Goal: Complete application form: Complete application form

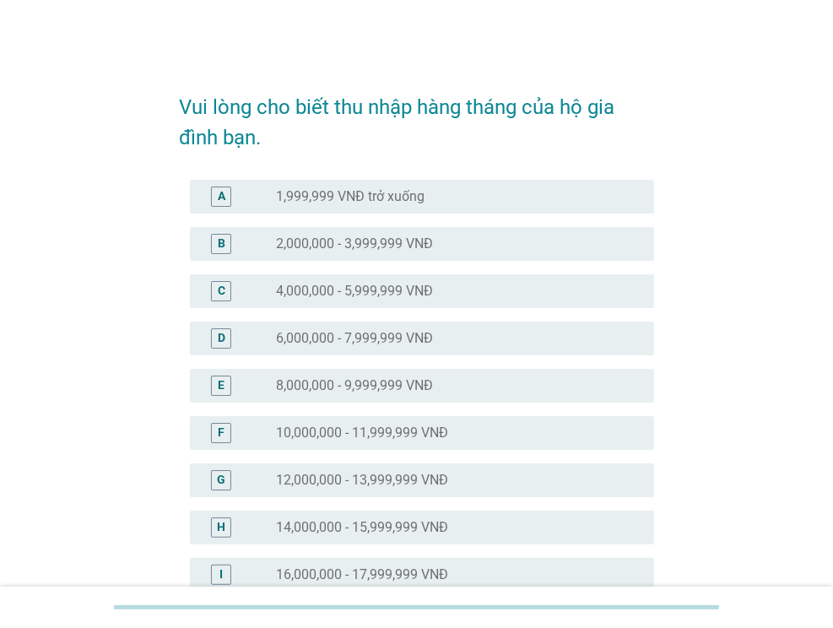
scroll to position [84, 0]
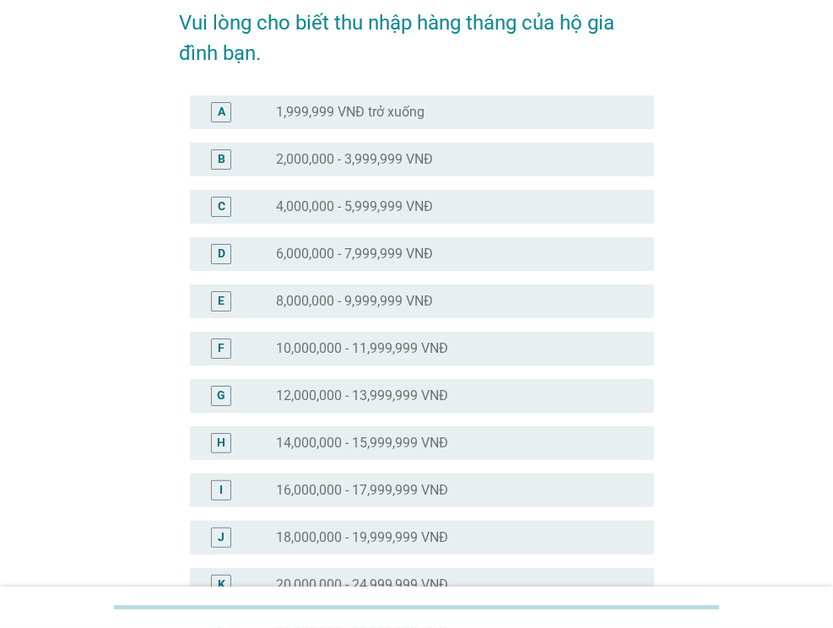
click at [381, 448] on label "14,000,000 - 15,999,999 VNĐ" at bounding box center [362, 442] width 172 height 17
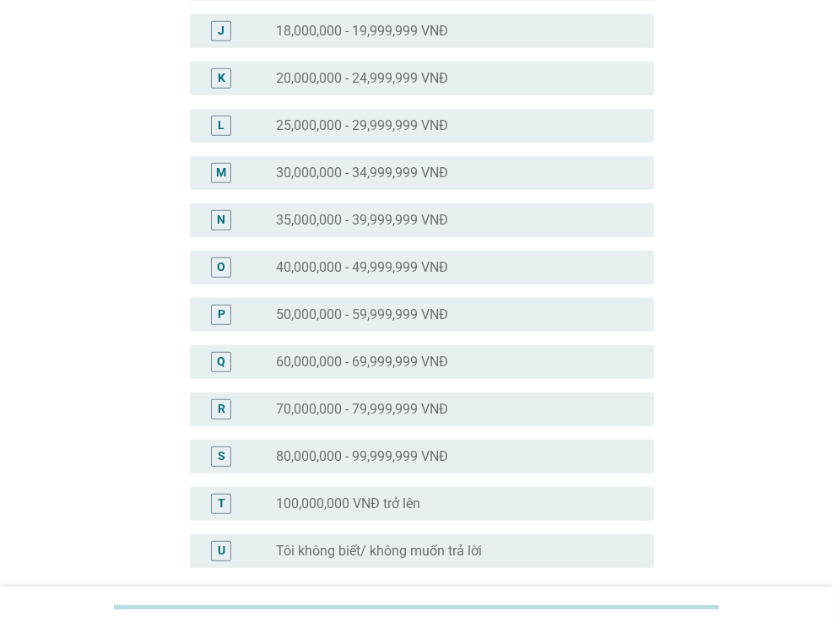
scroll to position [747, 0]
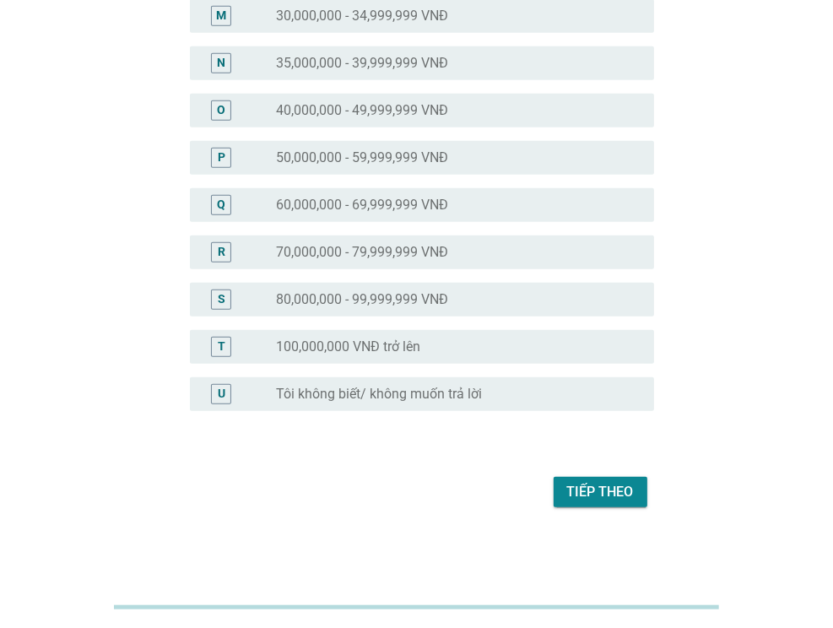
click at [629, 488] on div "Tiếp theo" at bounding box center [600, 492] width 67 height 20
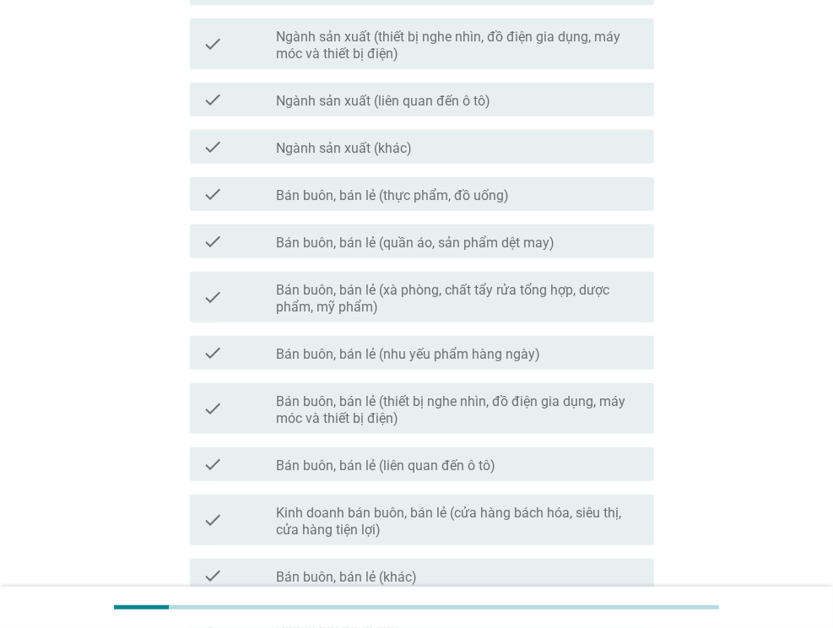
scroll to position [759, 0]
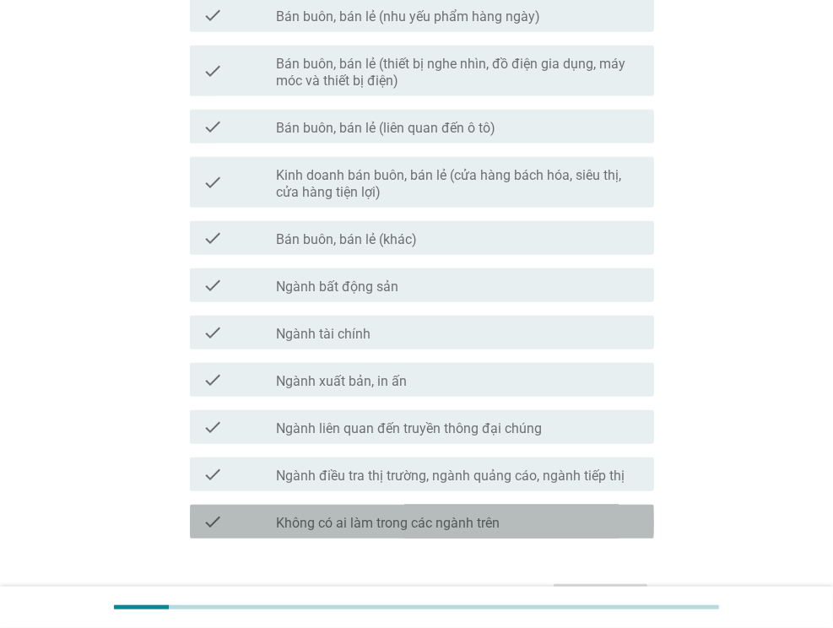
click at [449, 534] on div "check check_box_outline_blank Không có ai làm trong các ngành trên" at bounding box center [422, 521] width 464 height 34
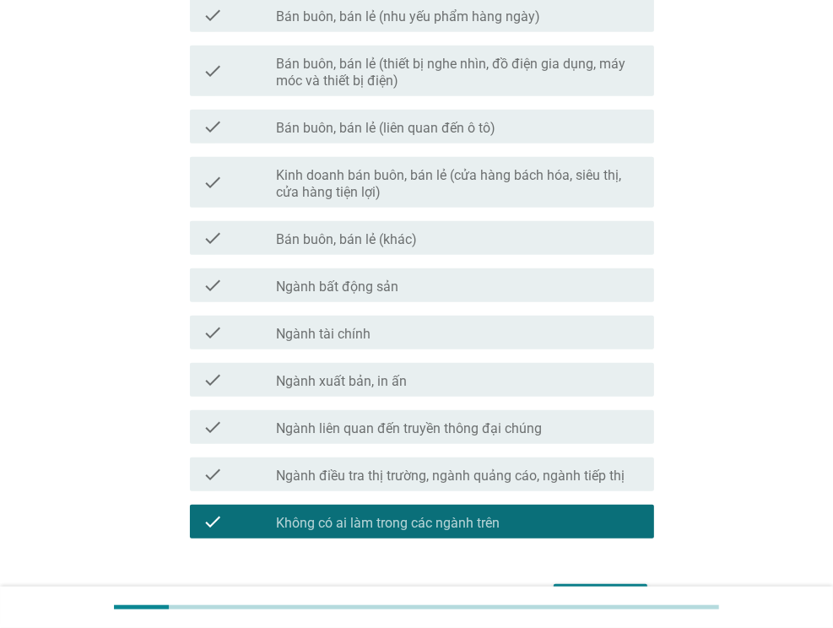
scroll to position [866, 0]
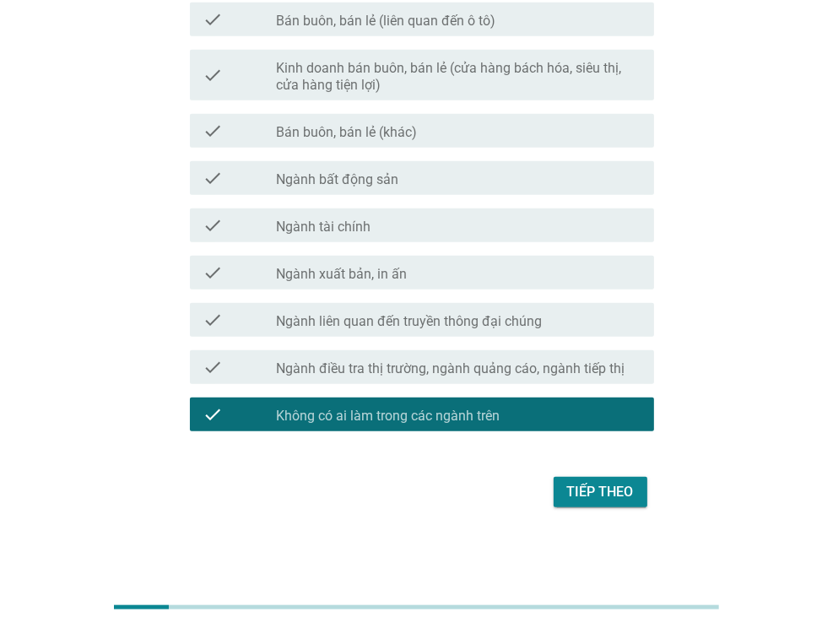
click at [626, 505] on button "Tiếp theo" at bounding box center [600, 492] width 94 height 30
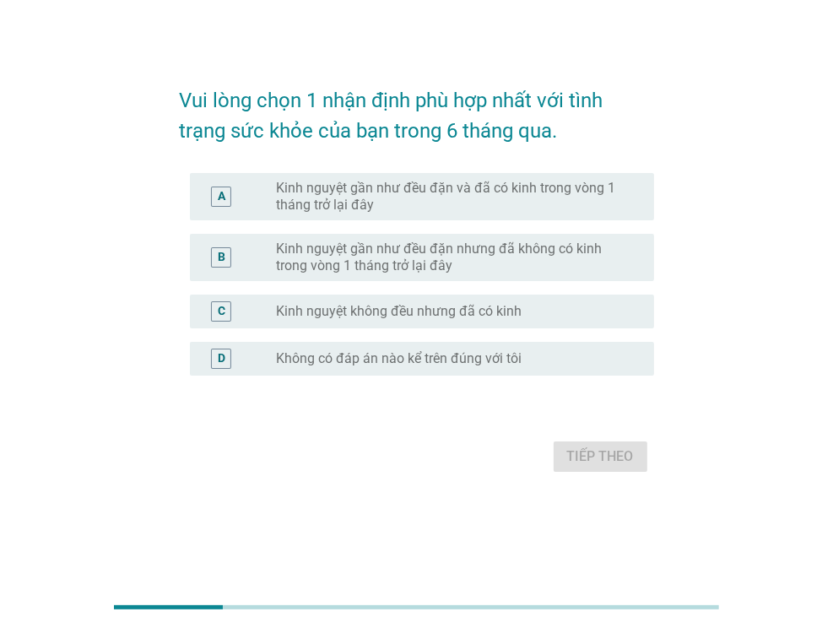
scroll to position [0, 0]
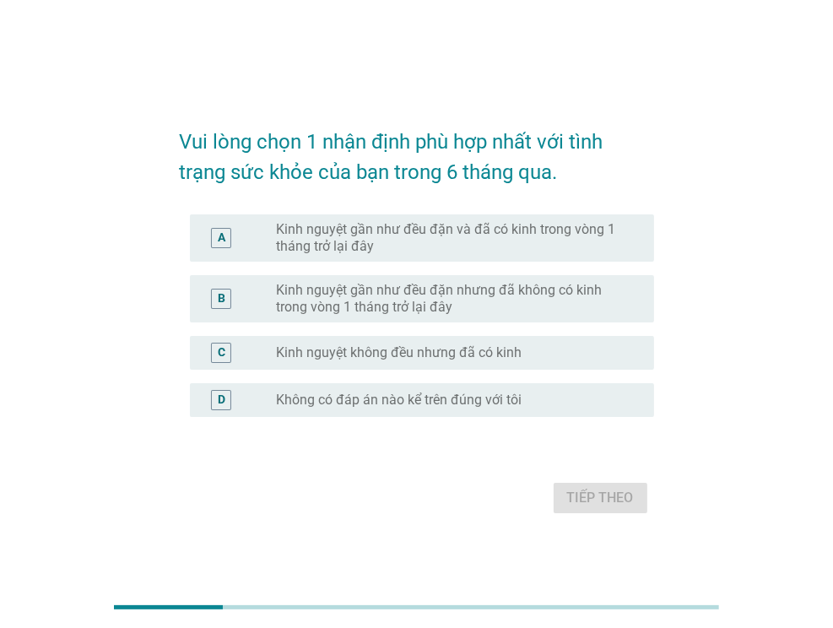
click at [510, 230] on label "Kinh nguyệt gần như đều đặn và đã có kinh trong vòng 1 tháng trở lại đây" at bounding box center [451, 238] width 351 height 34
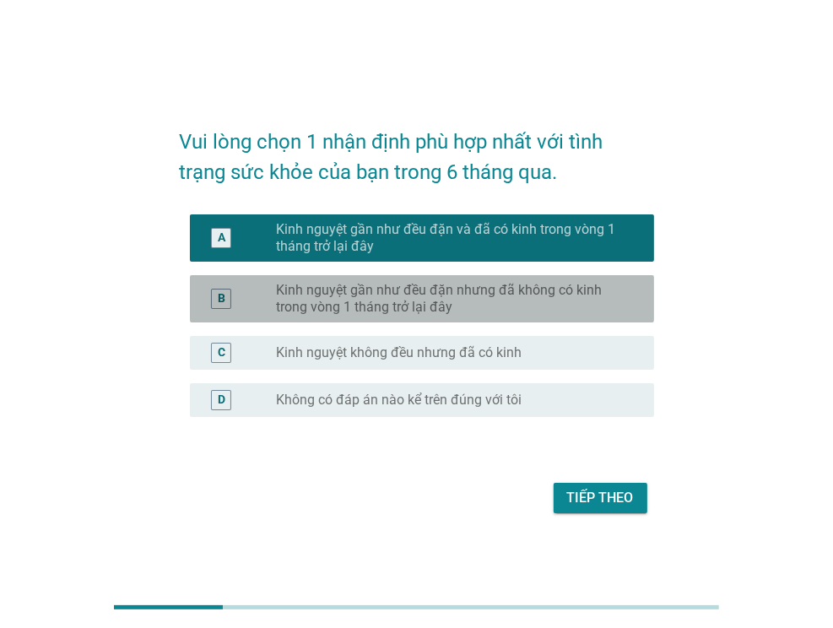
click at [564, 293] on label "Kinh nguyệt gần như đều đặn nhưng đã không có kinh trong vòng 1 tháng trở lại đ…" at bounding box center [451, 299] width 351 height 34
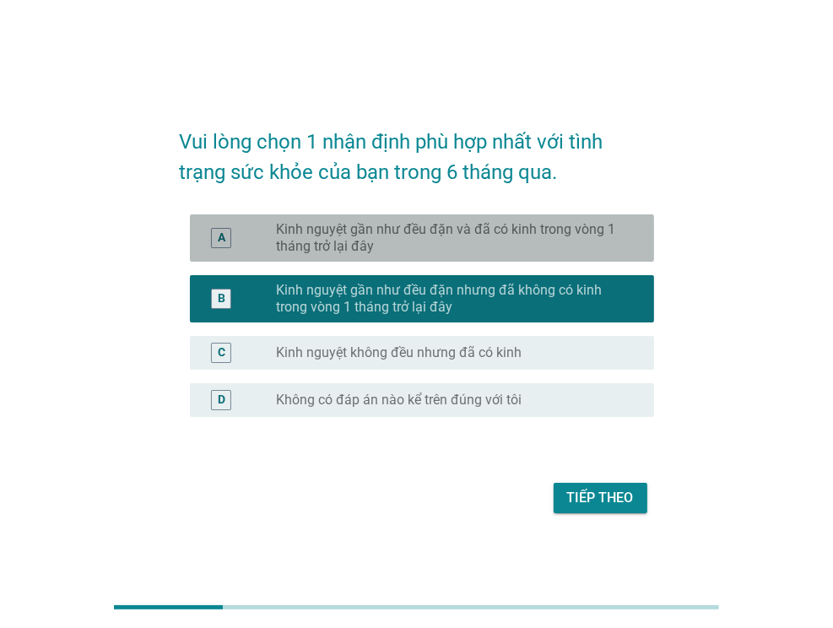
click at [560, 239] on label "Kinh nguyệt gần như đều đặn và đã có kinh trong vòng 1 tháng trở lại đây" at bounding box center [451, 238] width 351 height 34
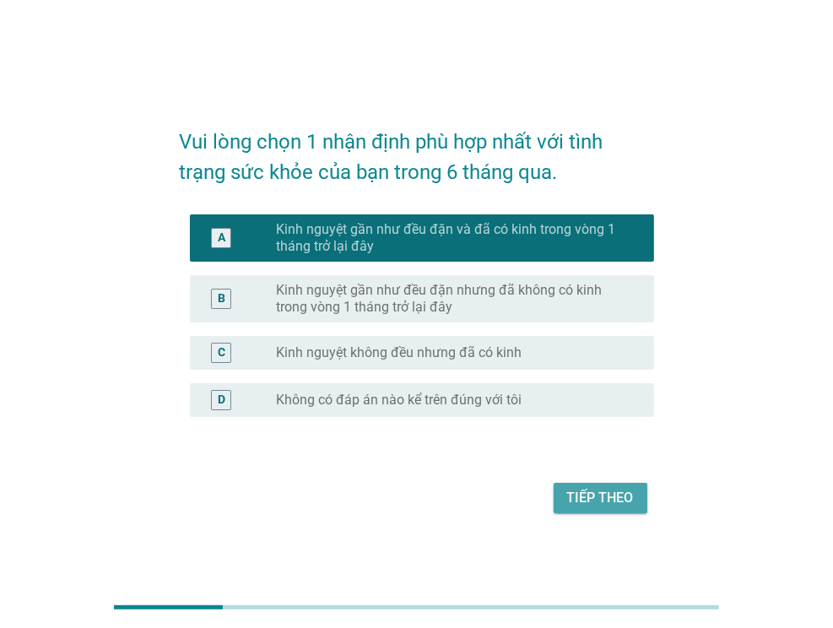
click at [610, 497] on div "Tiếp theo" at bounding box center [600, 498] width 67 height 20
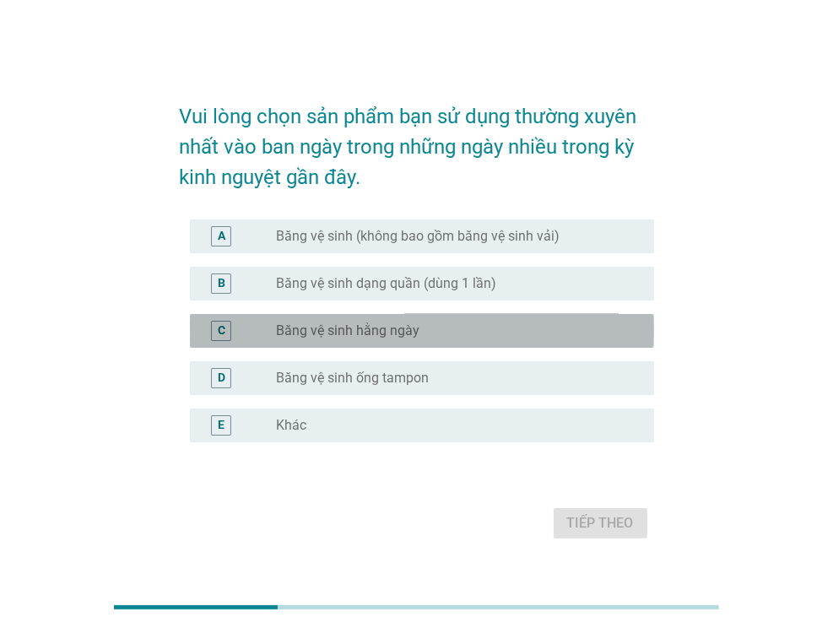
click at [492, 330] on div "radio_button_unchecked Băng vệ sinh hằng ngày" at bounding box center [451, 330] width 351 height 17
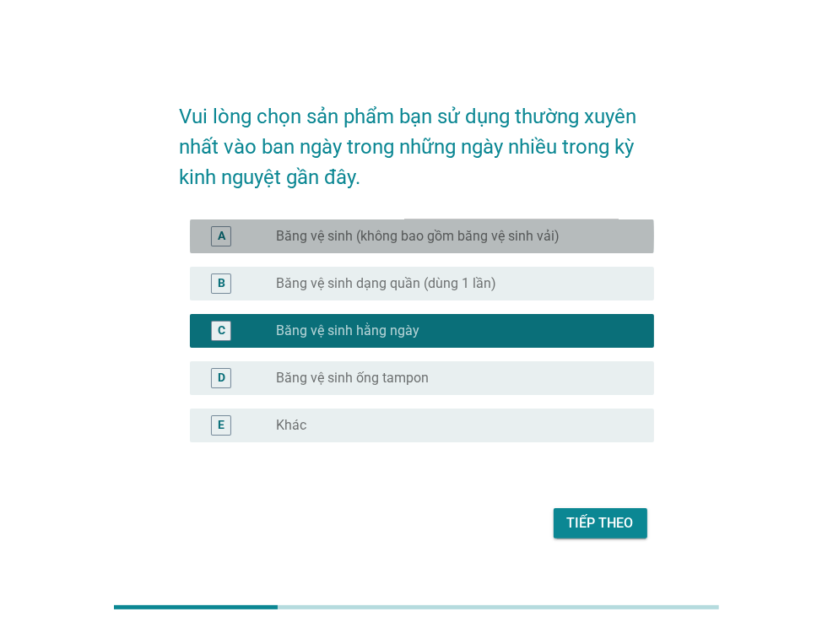
click at [497, 233] on label "Băng vệ sinh (không bao gồm băng vệ sinh vải)" at bounding box center [417, 236] width 283 height 17
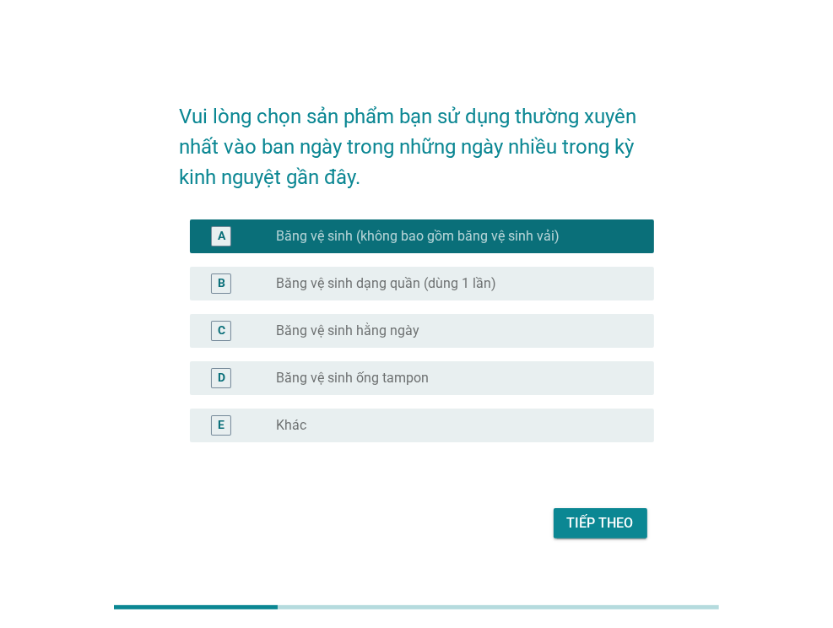
click at [488, 341] on div "C radio_button_unchecked Băng vệ sinh hằng ngày" at bounding box center [422, 331] width 464 height 34
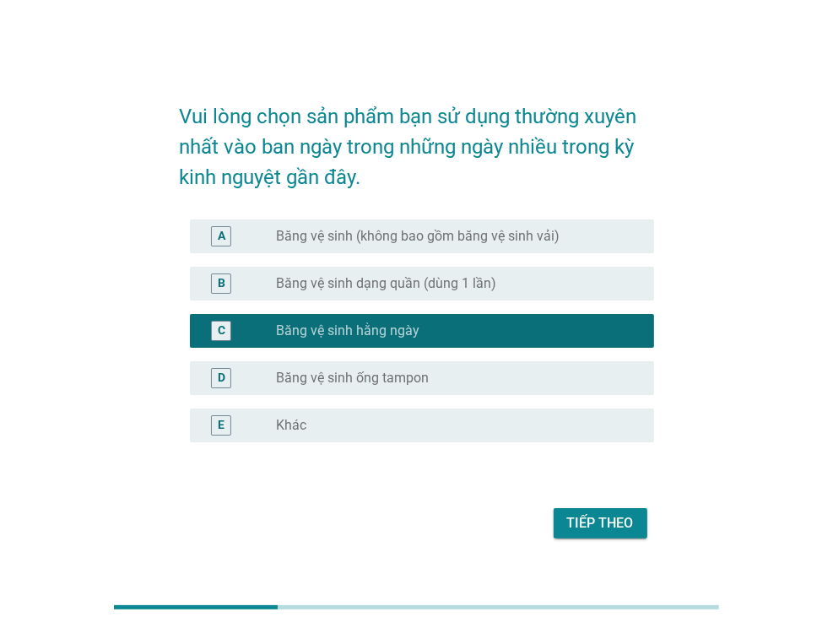
click at [521, 243] on label "Băng vệ sinh (không bao gồm băng vệ sinh vải)" at bounding box center [417, 236] width 283 height 17
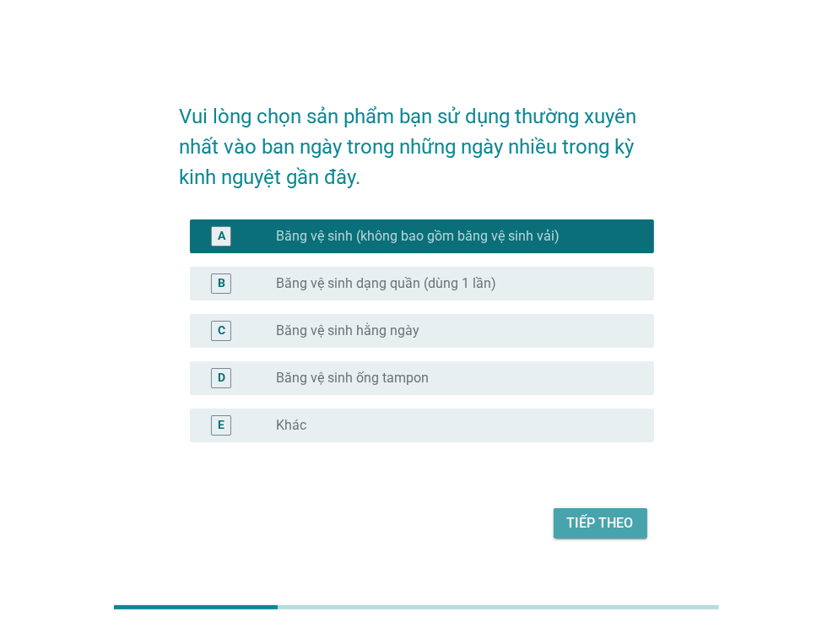
click at [594, 525] on div "Tiếp theo" at bounding box center [600, 523] width 67 height 20
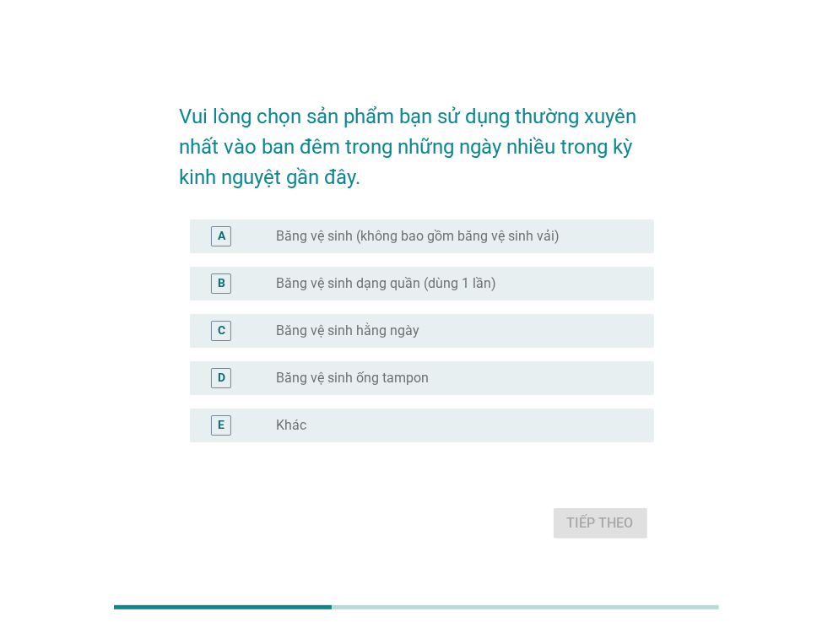
click at [445, 341] on div "C radio_button_unchecked Băng vệ sinh hằng ngày" at bounding box center [422, 331] width 464 height 34
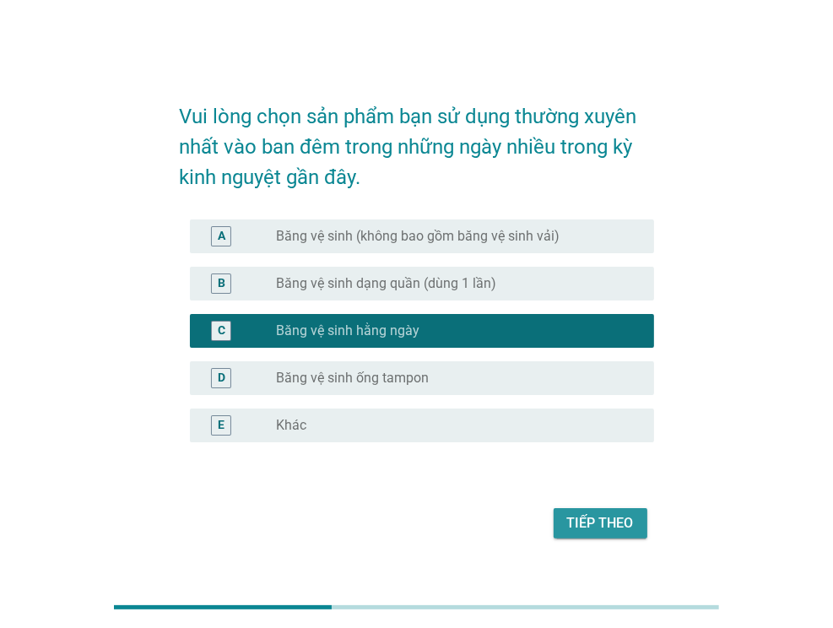
click at [567, 521] on button "Tiếp theo" at bounding box center [600, 523] width 94 height 30
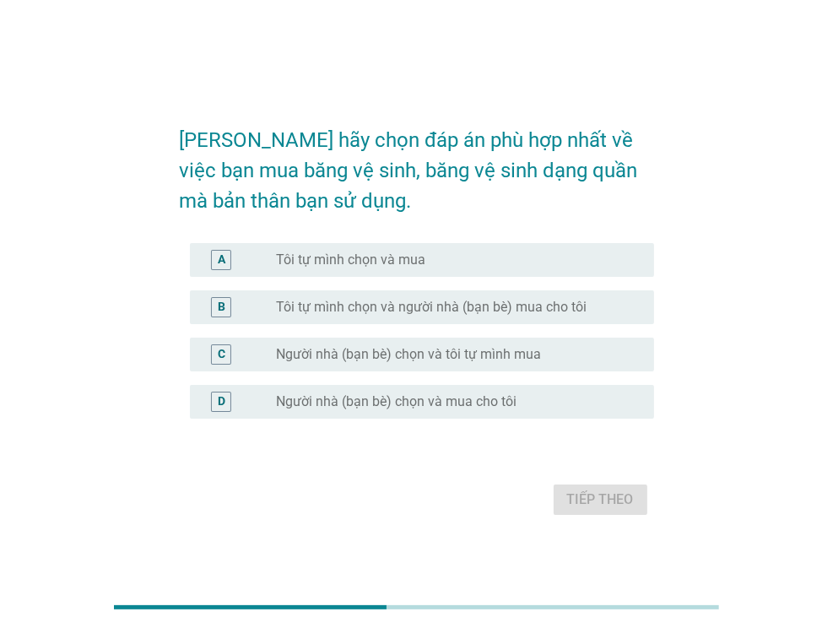
click at [416, 272] on div "A radio_button_unchecked Tôi tự mình chọn và mua" at bounding box center [422, 260] width 464 height 34
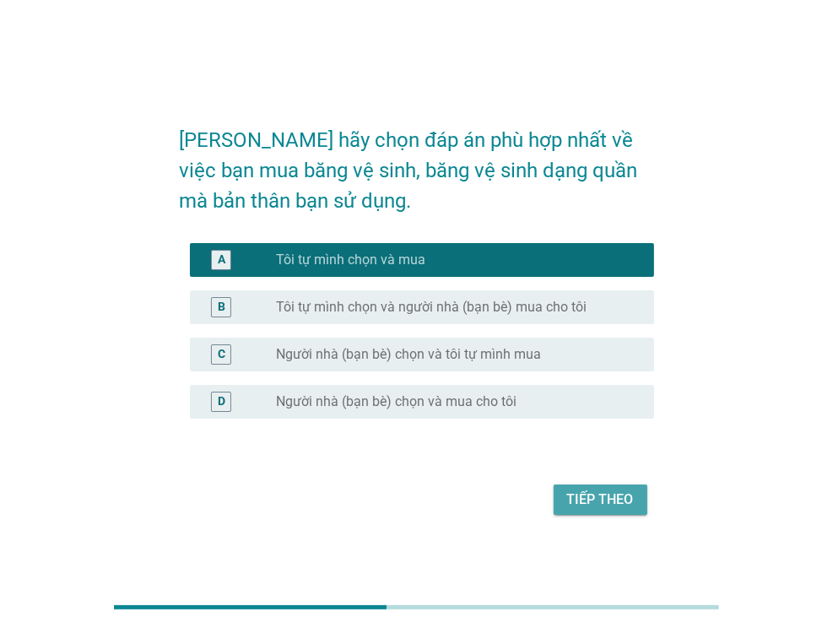
click at [596, 494] on div "Tiếp theo" at bounding box center [600, 499] width 67 height 20
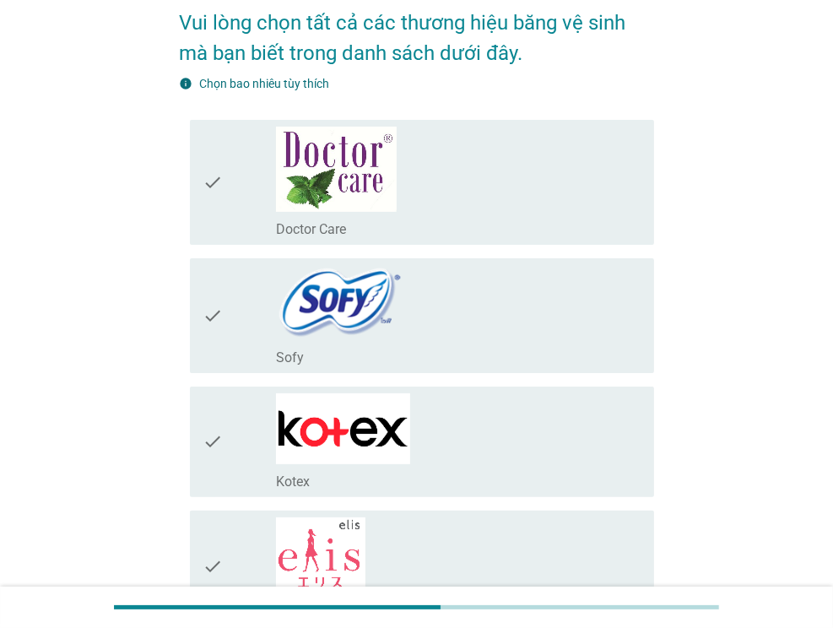
scroll to position [169, 0]
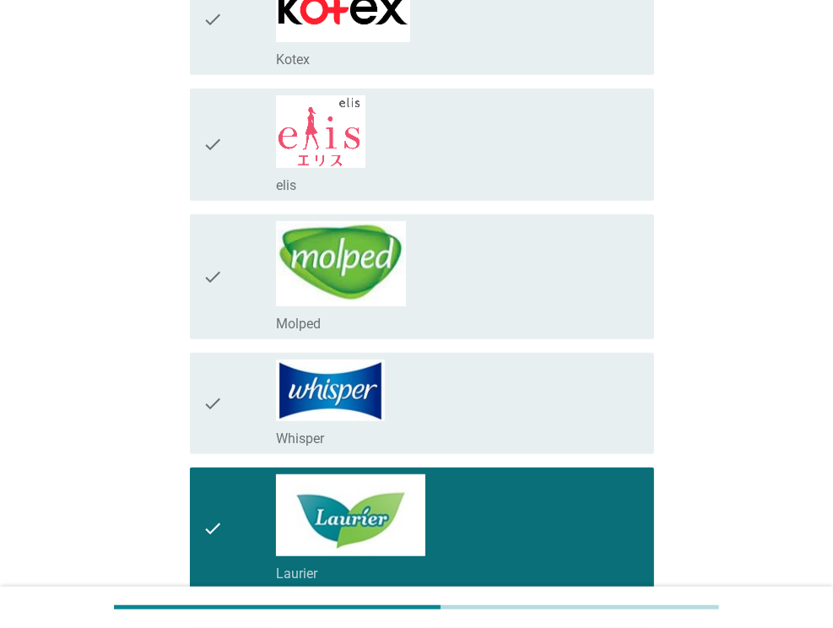
scroll to position [422, 0]
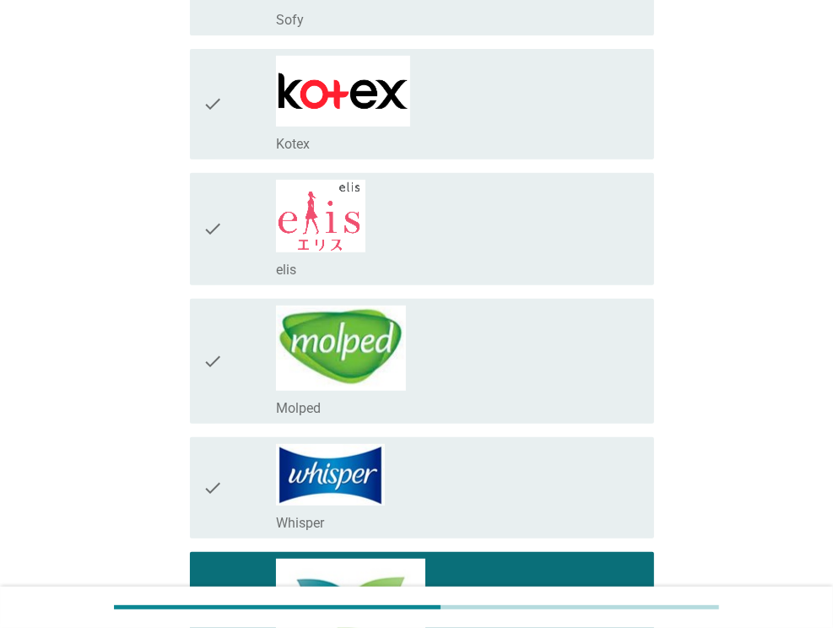
click at [412, 74] on div "check_box_outline_blank Kotex" at bounding box center [458, 104] width 364 height 97
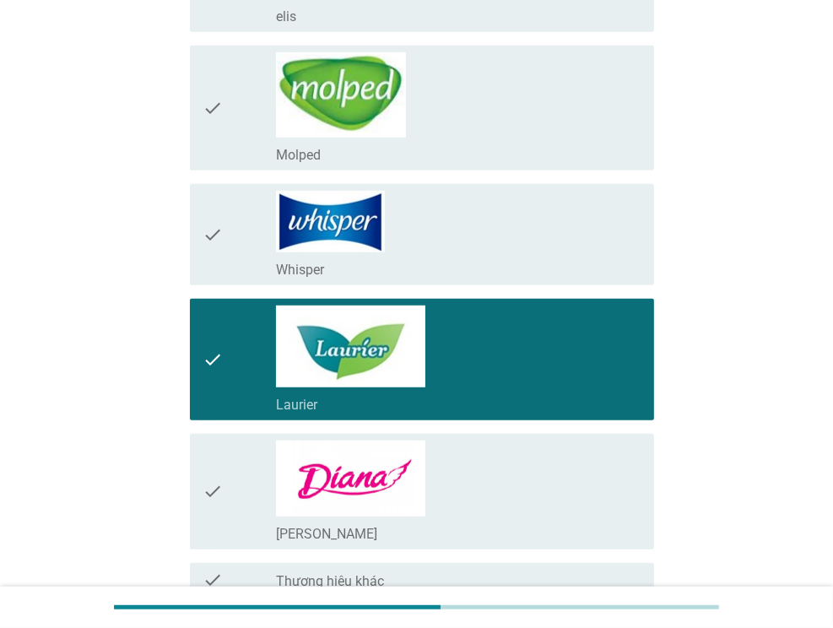
scroll to position [836, 0]
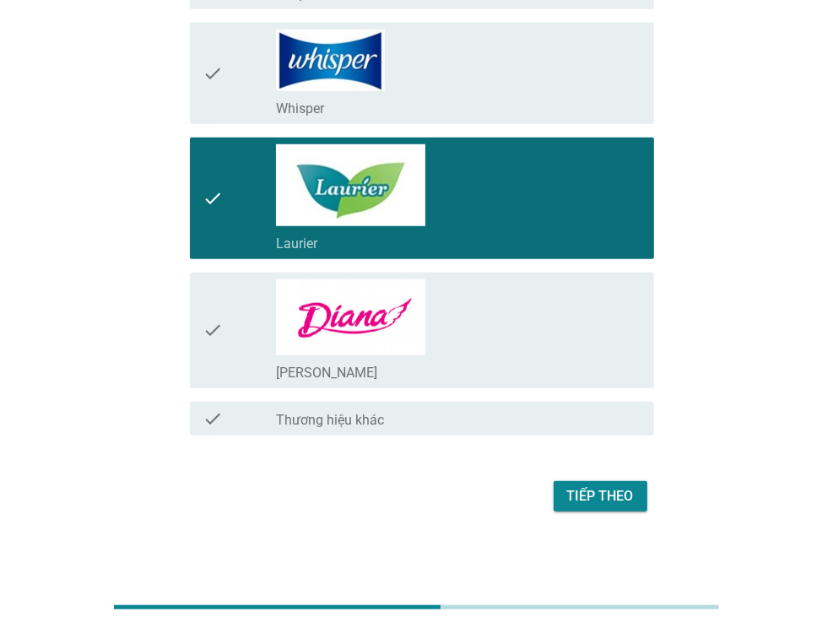
click at [481, 266] on div "check check_box_outline_blank [PERSON_NAME]" at bounding box center [417, 330] width 474 height 129
click at [225, 323] on div "check" at bounding box center [239, 330] width 73 height 102
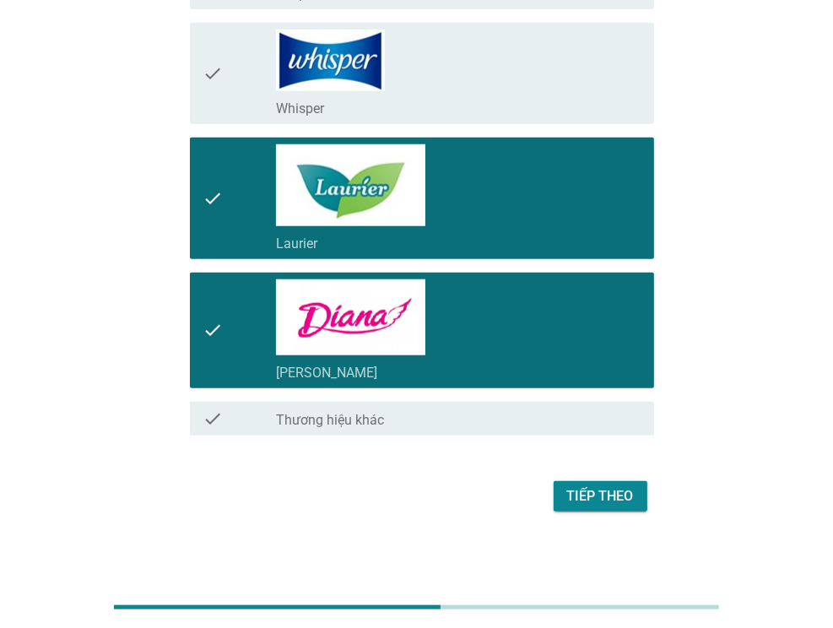
click at [635, 502] on button "Tiếp theo" at bounding box center [600, 496] width 94 height 30
